Goal: Find specific page/section: Locate item on page

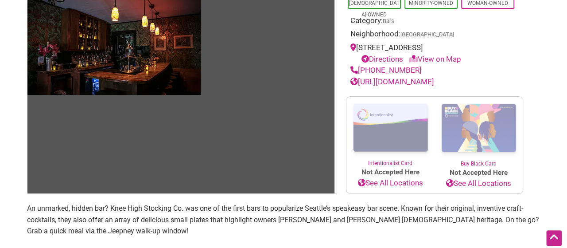
scroll to position [89, 0]
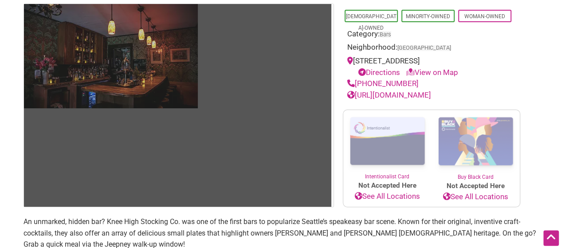
click at [169, 75] on img at bounding box center [111, 56] width 174 height 104
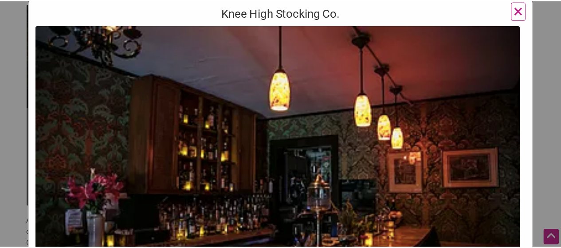
scroll to position [0, 0]
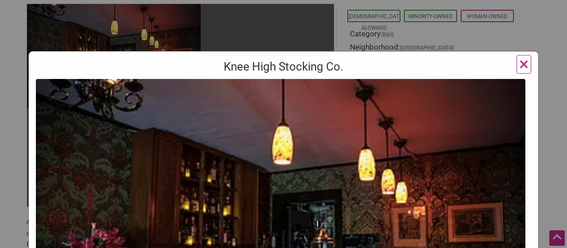
click at [471, 178] on img at bounding box center [281, 225] width 490 height 293
click at [519, 63] on span "×" at bounding box center [523, 64] width 9 height 21
